Goal: Task Accomplishment & Management: Use online tool/utility

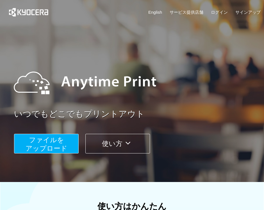
click at [71, 135] on button "ファイルを ​​アップロード" at bounding box center [46, 144] width 64 height 20
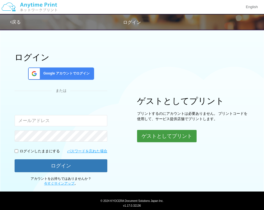
click at [158, 135] on button "ゲストとしてプリント" at bounding box center [166, 136] width 59 height 12
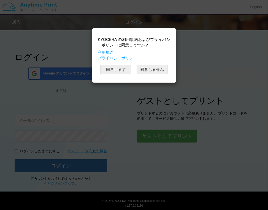
click at [121, 73] on button "同意します" at bounding box center [115, 70] width 31 height 10
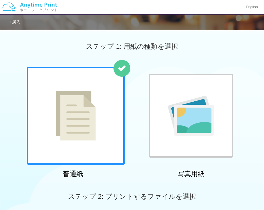
click at [84, 97] on img at bounding box center [76, 116] width 40 height 50
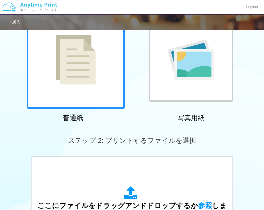
scroll to position [112, 0]
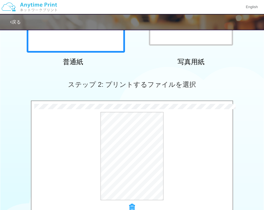
click at [71, 167] on div "プレビュー" at bounding box center [131, 156] width 201 height 88
click at [139, 154] on button "プレビュー" at bounding box center [134, 156] width 26 height 9
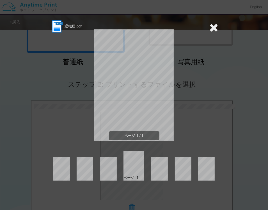
click at [216, 25] on icon at bounding box center [213, 27] width 9 height 11
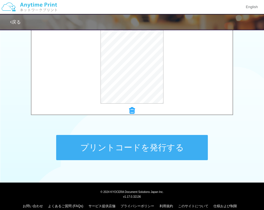
scroll to position [216, 0]
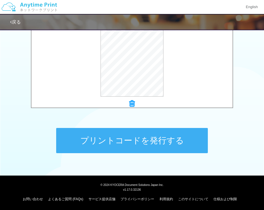
click at [155, 145] on button "プリントコードを発行する" at bounding box center [131, 140] width 151 height 25
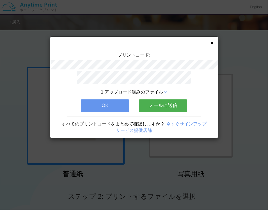
click at [124, 102] on button "OK" at bounding box center [105, 106] width 48 height 12
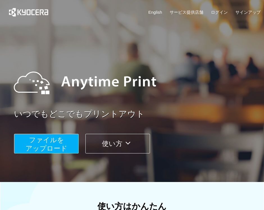
click at [48, 140] on span "ファイルを ​​アップロード" at bounding box center [47, 144] width 42 height 16
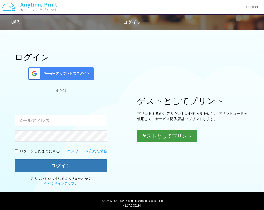
click at [165, 138] on button "ゲストとしてプリント" at bounding box center [166, 136] width 59 height 12
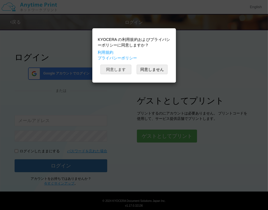
click at [120, 71] on button "同意します" at bounding box center [115, 70] width 31 height 10
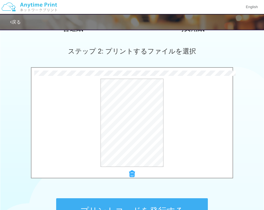
scroll to position [216, 0]
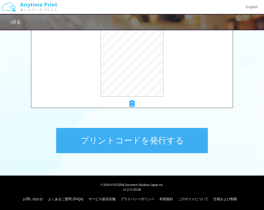
click at [138, 137] on button "プリントコードを発行する" at bounding box center [131, 140] width 151 height 25
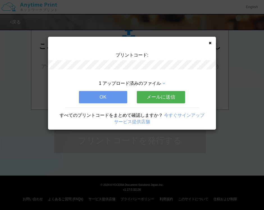
scroll to position [0, 0]
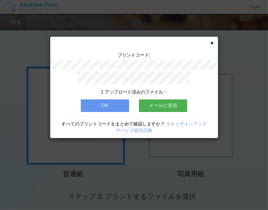
click at [117, 106] on button "OK" at bounding box center [105, 106] width 48 height 12
